Goal: Find specific page/section: Find specific page/section

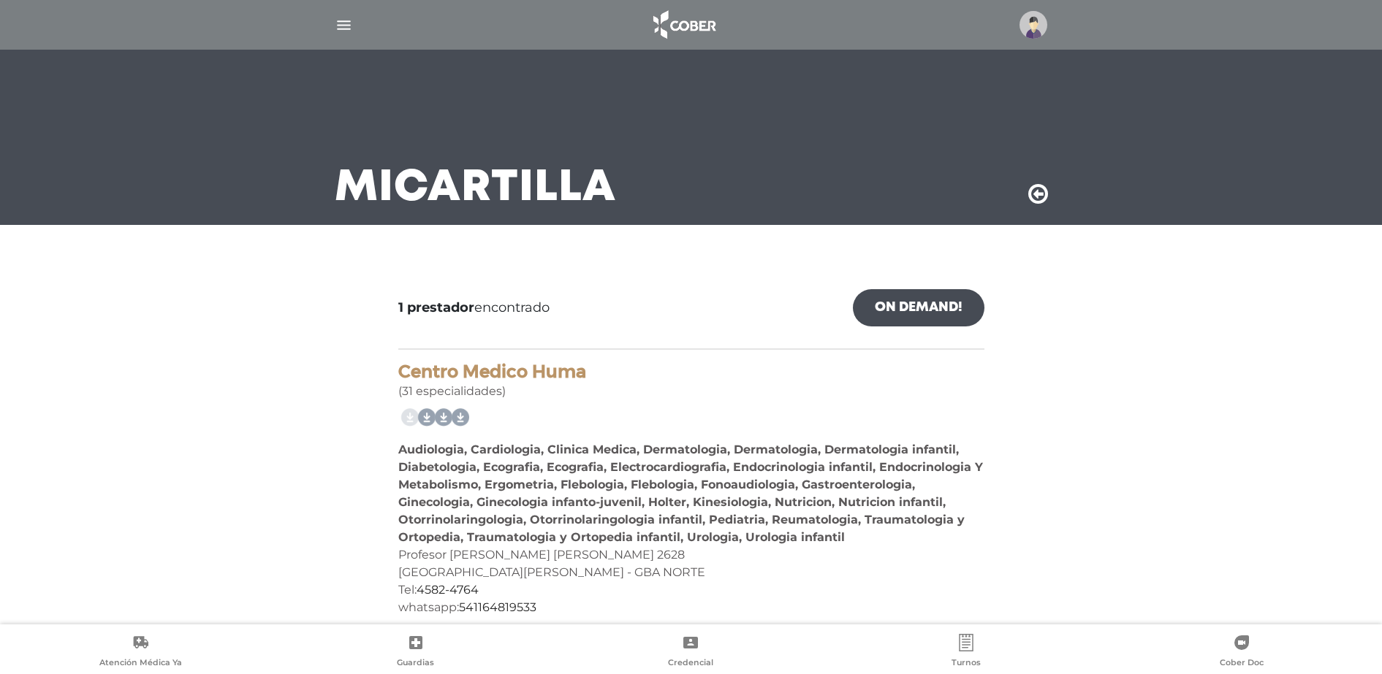
scroll to position [17, 0]
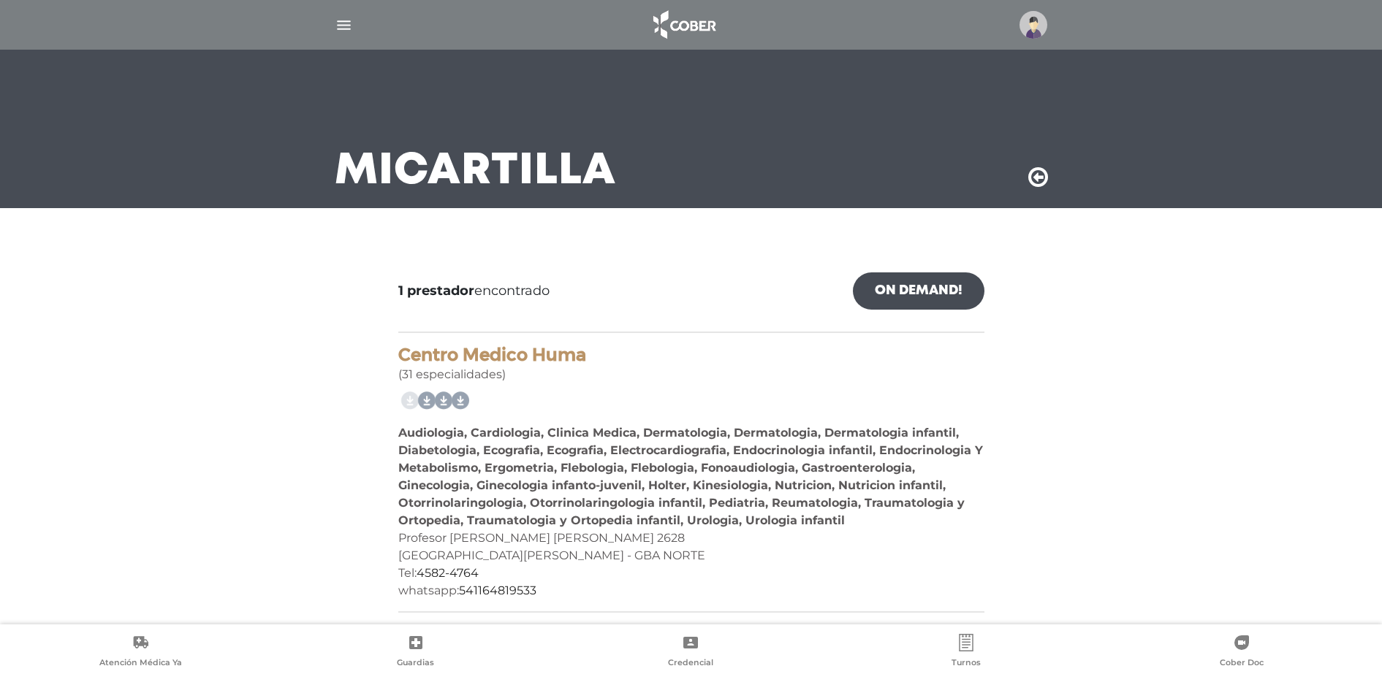
click at [343, 24] on img "button" at bounding box center [344, 25] width 18 height 18
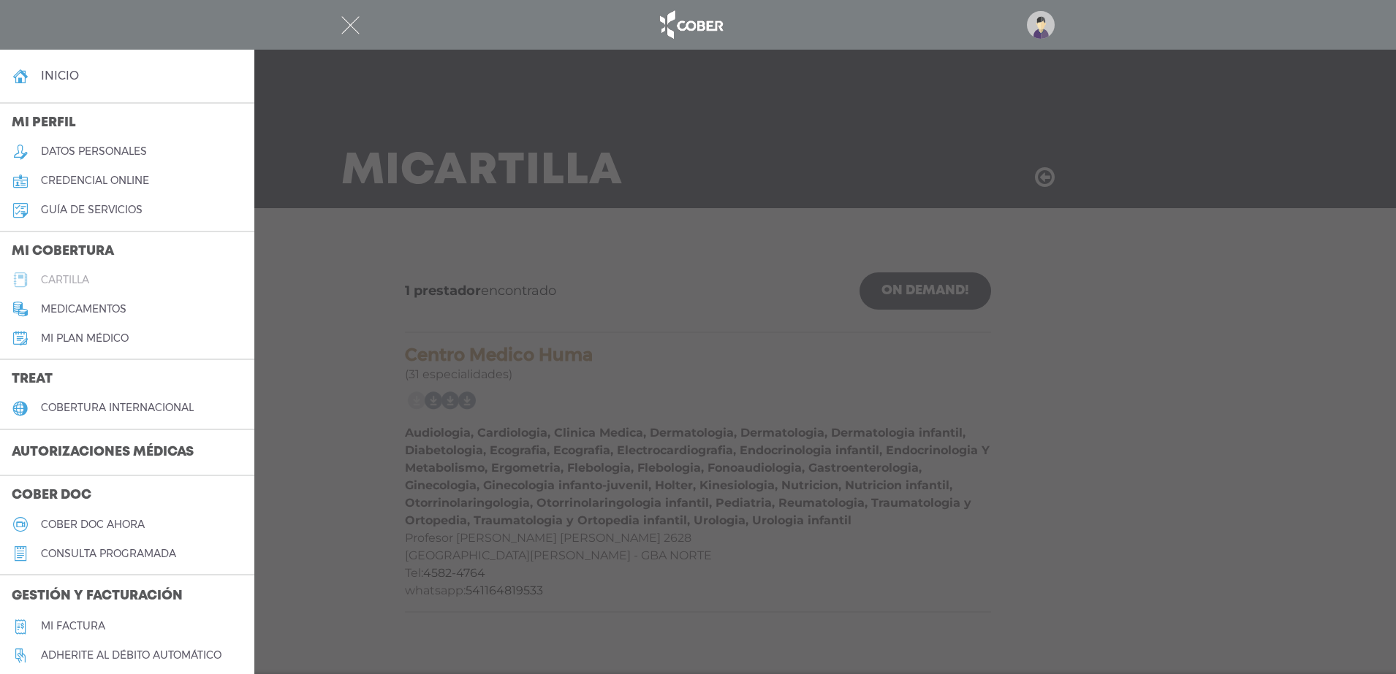
click at [70, 276] on h5 "cartilla" at bounding box center [65, 280] width 48 height 12
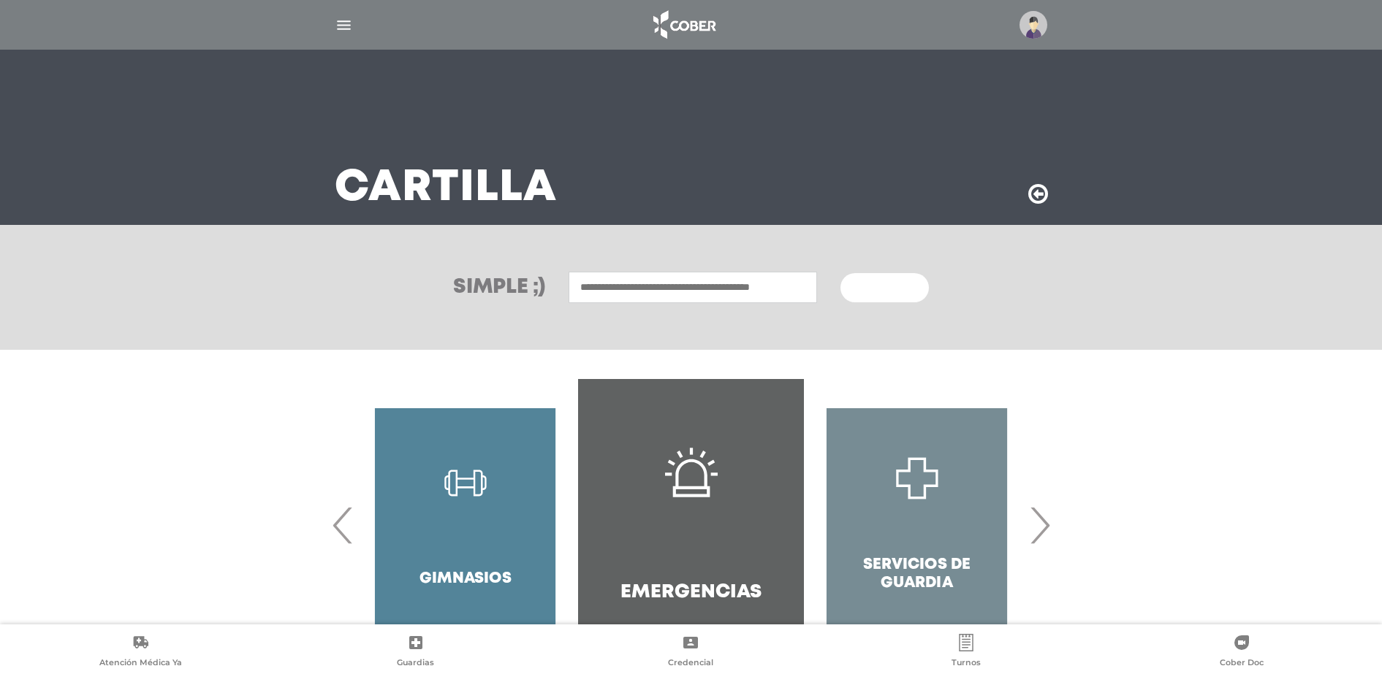
click at [608, 293] on input "text" at bounding box center [692, 287] width 248 height 31
click at [656, 319] on div "Centro Medico Deragopyan" at bounding box center [692, 320] width 243 height 18
type input "**********"
click at [890, 285] on span "Buscar" at bounding box center [879, 288] width 42 height 10
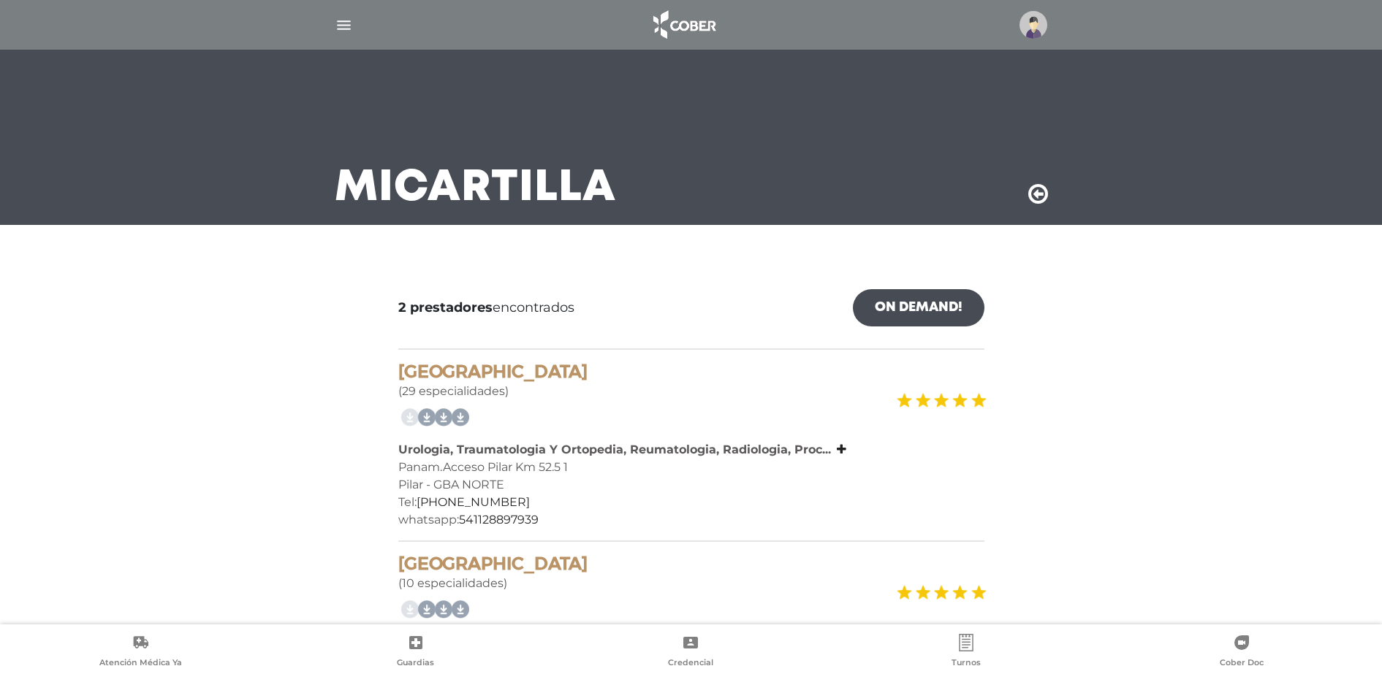
click at [343, 23] on img "button" at bounding box center [344, 25] width 18 height 18
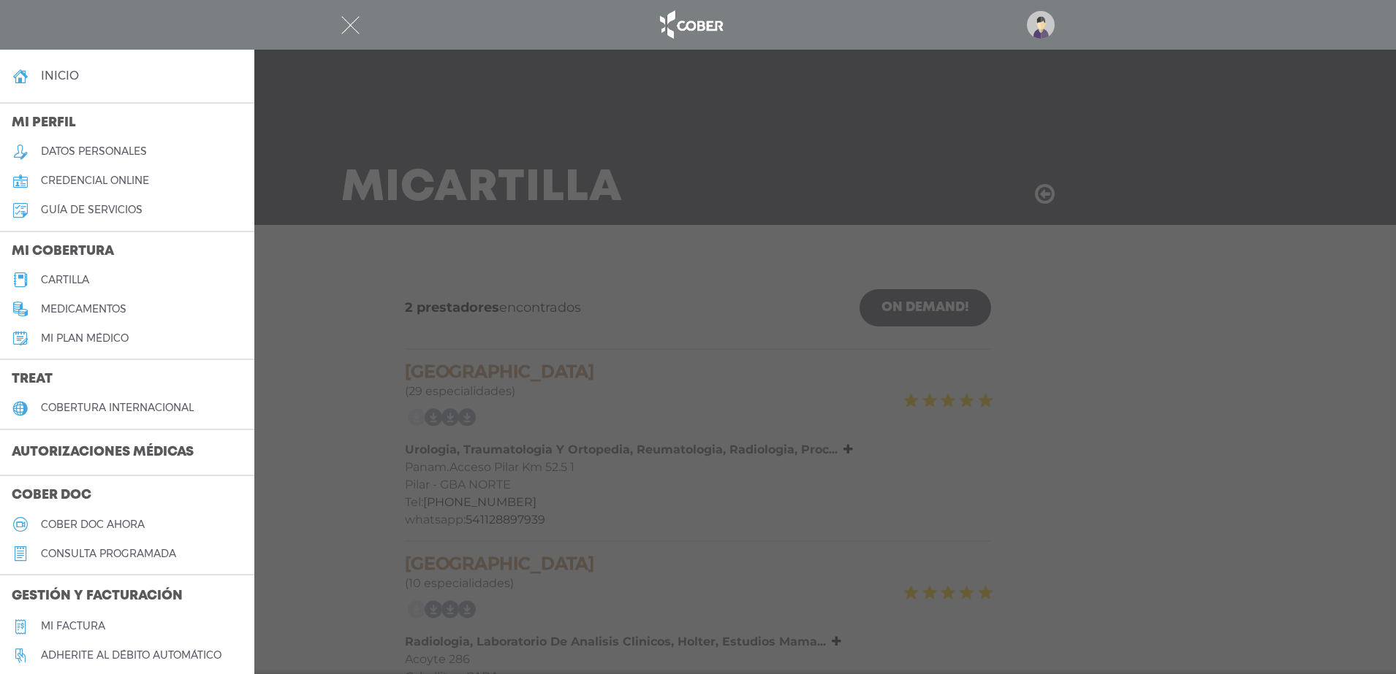
click at [73, 268] on link "cartilla" at bounding box center [127, 279] width 254 height 29
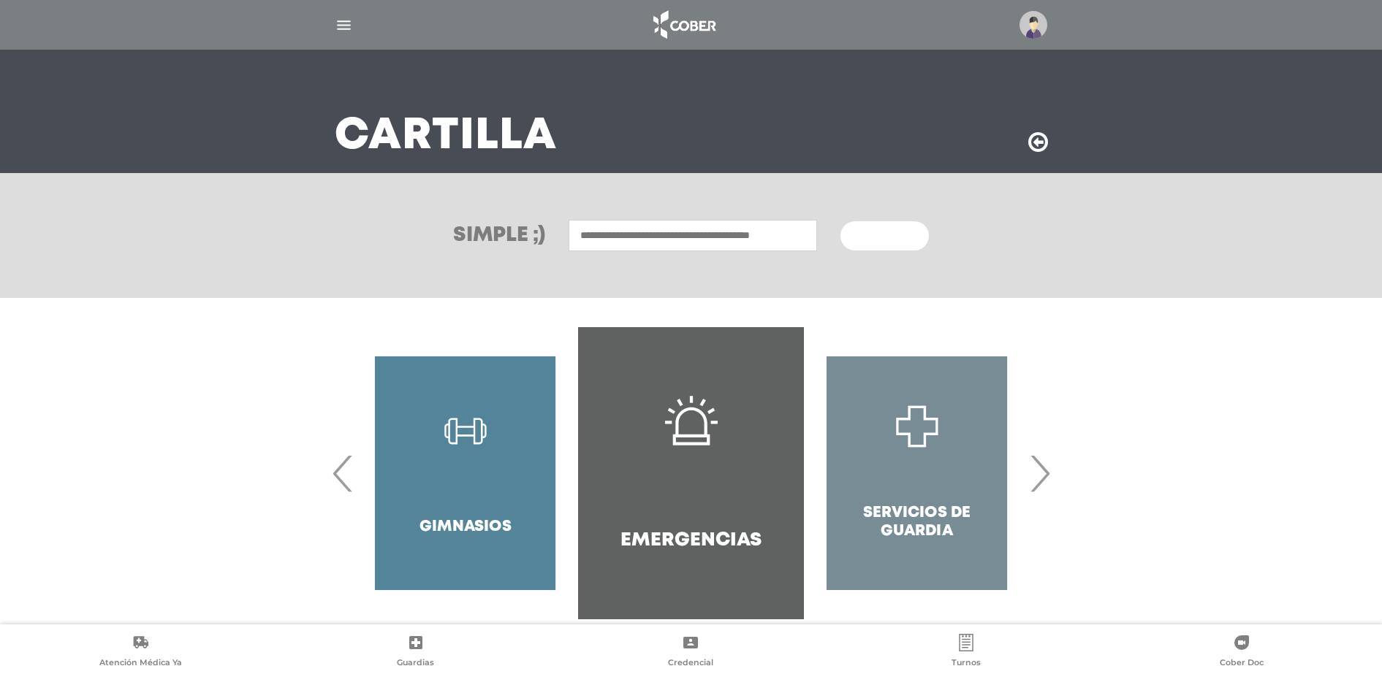
scroll to position [76, 0]
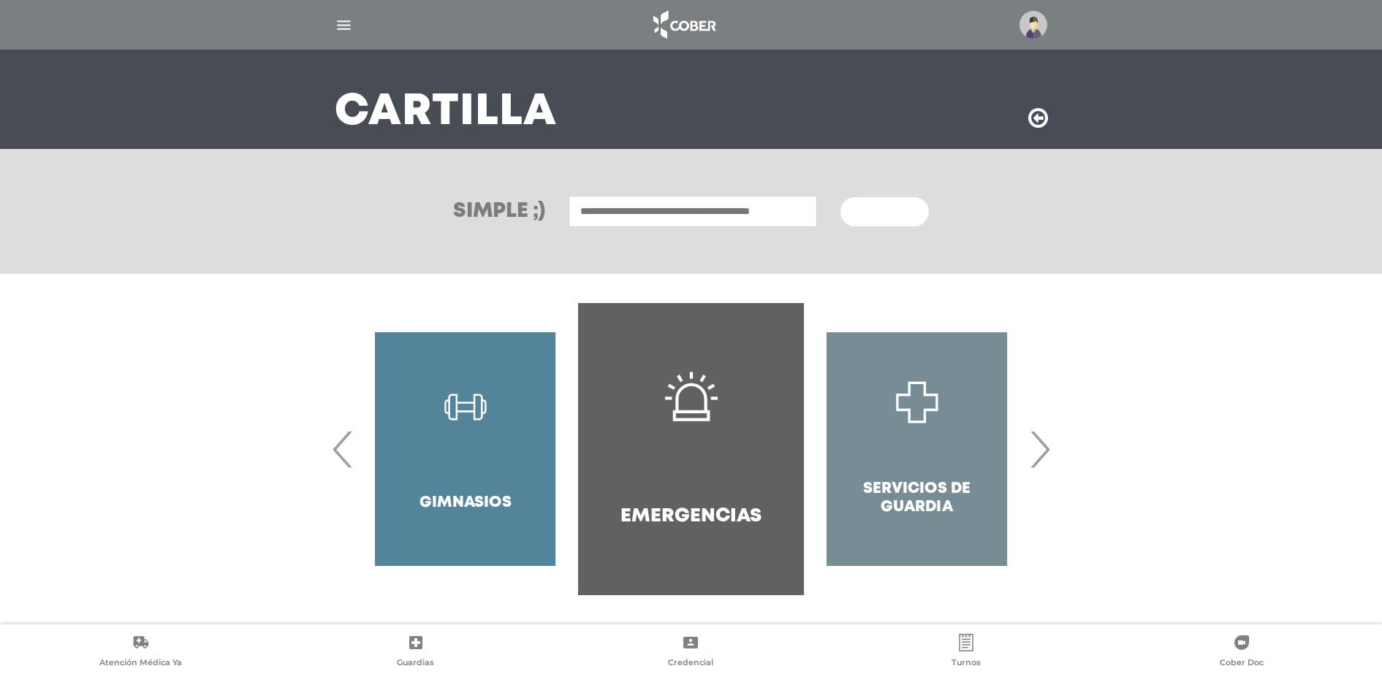
click at [1032, 23] on img at bounding box center [1033, 25] width 28 height 28
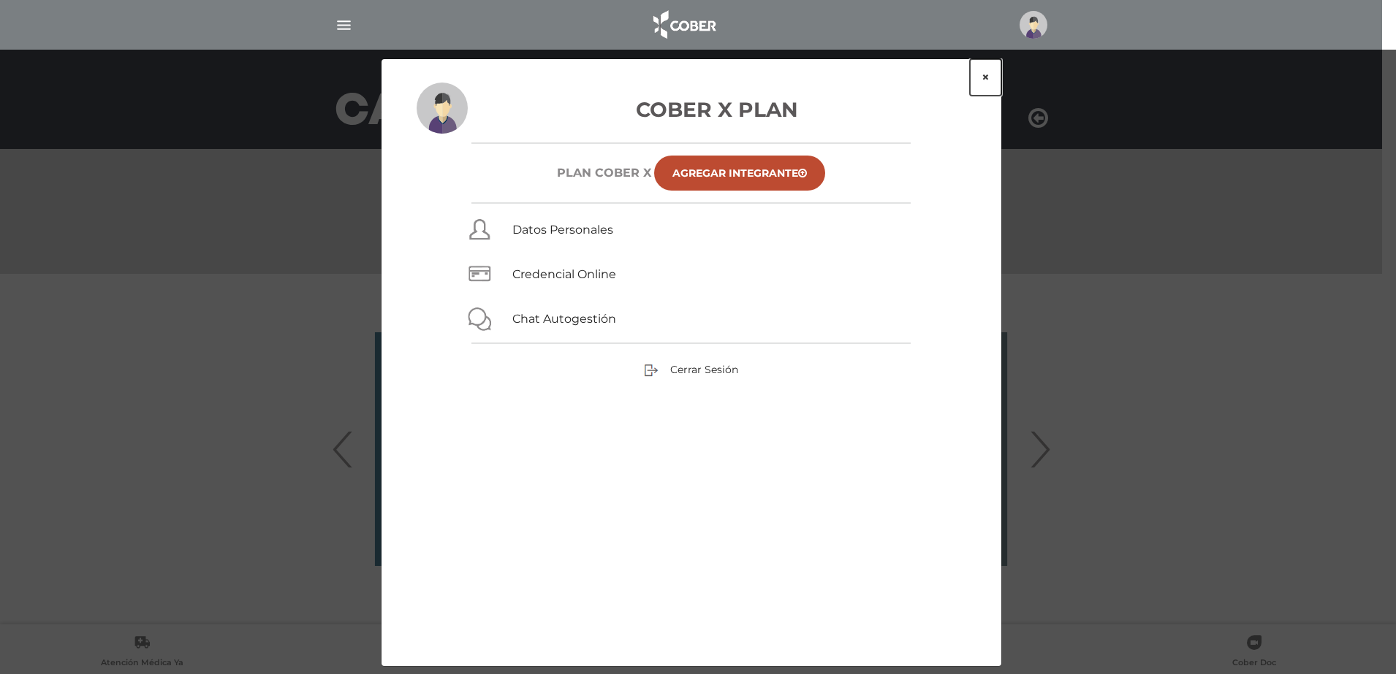
click at [990, 69] on button "×" at bounding box center [985, 77] width 31 height 37
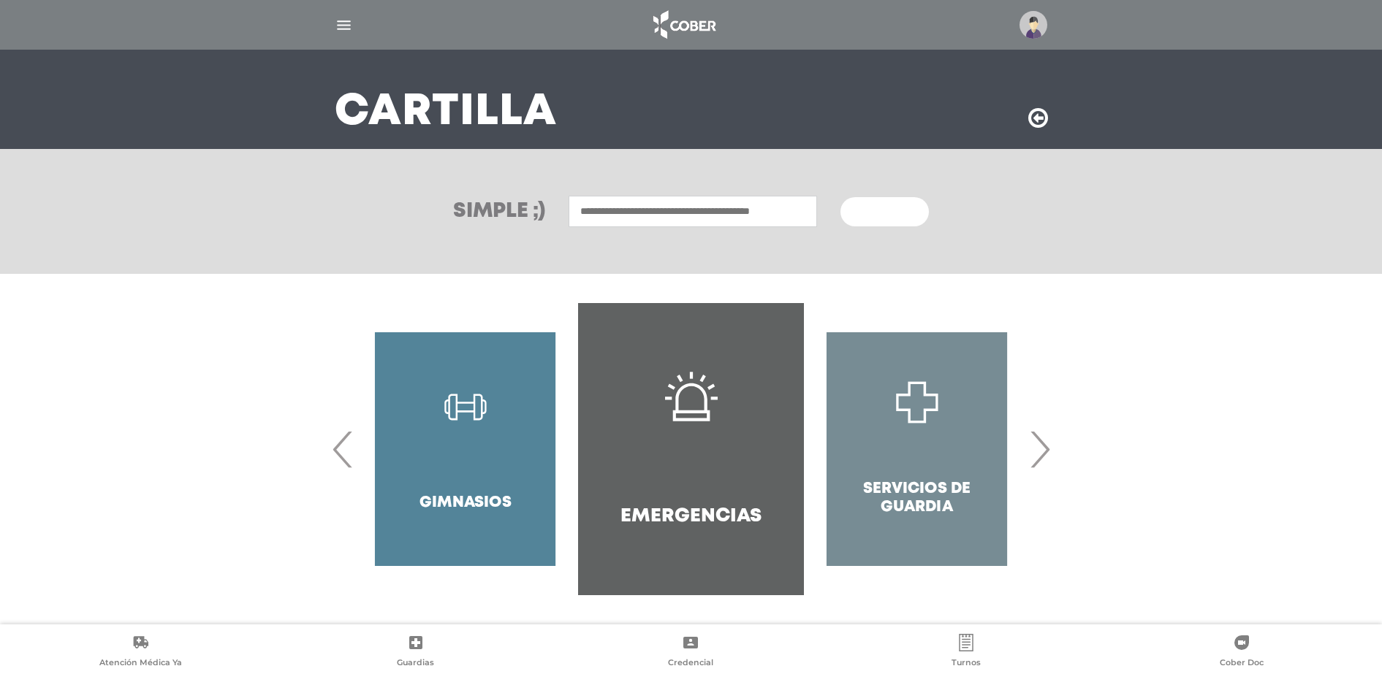
click at [653, 512] on h4 "Emergencias" at bounding box center [690, 517] width 141 height 23
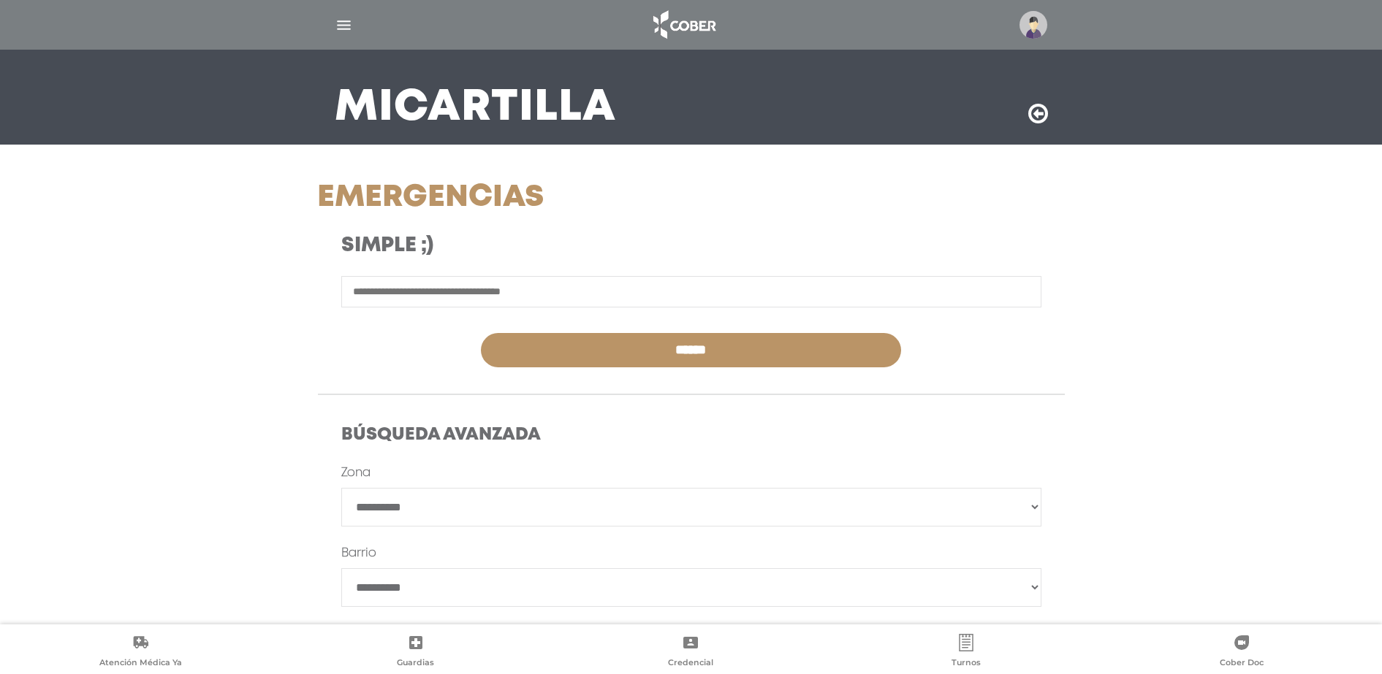
scroll to position [240, 0]
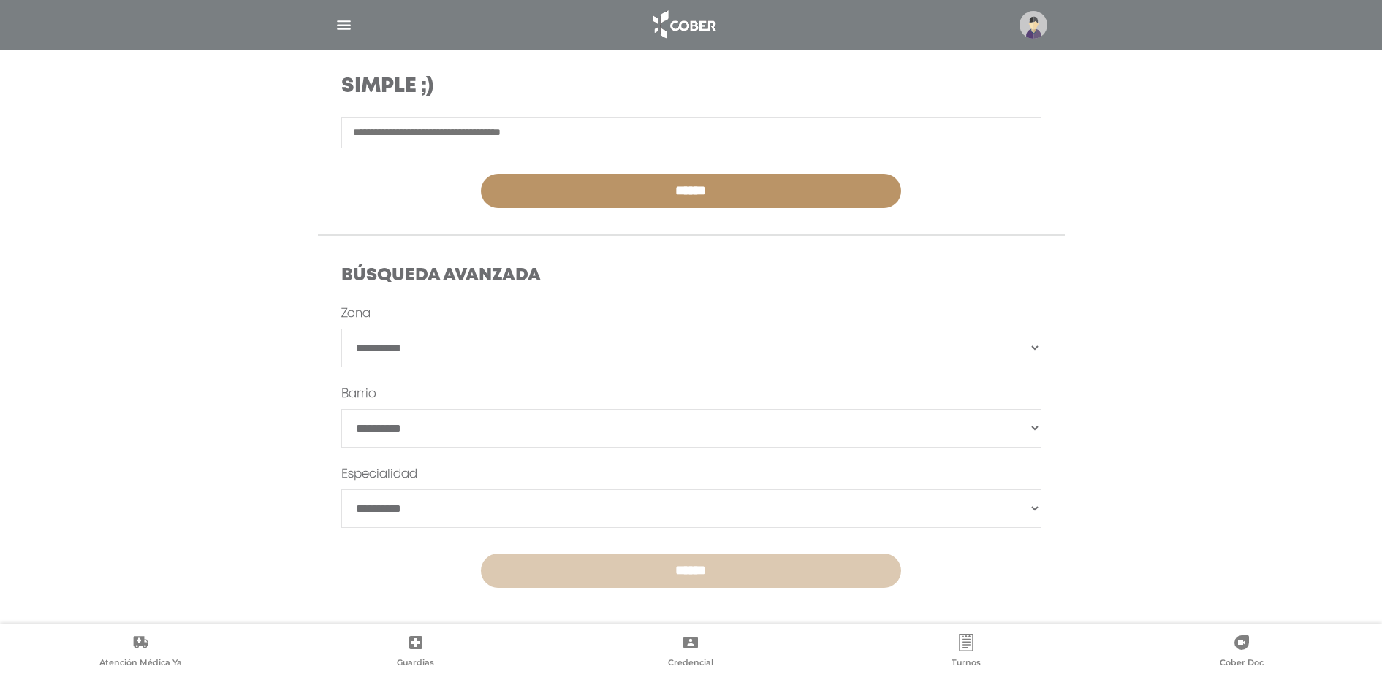
click at [645, 571] on input "******" at bounding box center [691, 571] width 420 height 34
